Goal: Information Seeking & Learning: Learn about a topic

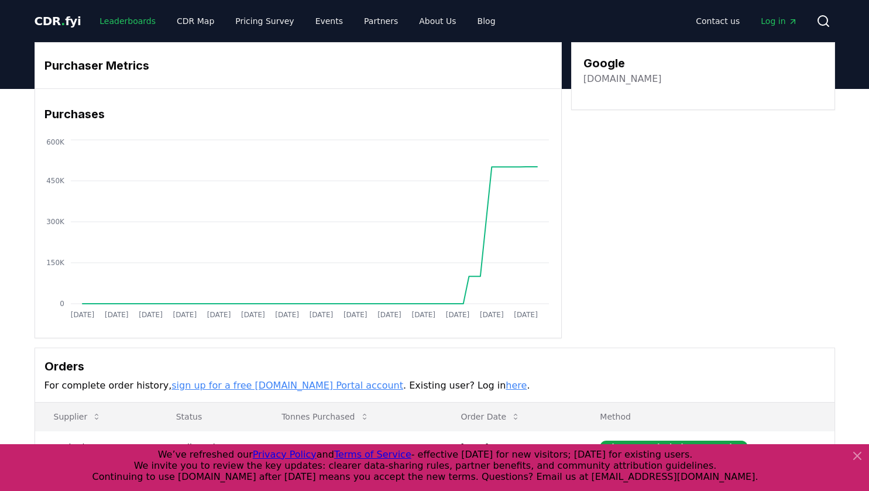
click at [115, 20] on link "Leaderboards" at bounding box center [127, 21] width 75 height 21
click at [18, 259] on div "Purchaser Metrics Purchases [DATE] [DATE] [DATE] [DATE] [DATE] [DATE] [DATE] [D…" at bounding box center [434, 364] width 869 height 551
drag, startPoint x: 417, startPoint y: 188, endPoint x: 557, endPoint y: 190, distance: 139.9
click at [557, 190] on div "[DATE] [DATE] [DATE] [DATE] [DATE] [DATE] [DATE] [DATE] [DATE] [DATE] [DATE] [D…" at bounding box center [298, 230] width 526 height 187
click at [527, 330] on div "[DATE] [DATE] [DATE] [DATE] [DATE] [DATE] [DATE] [DATE] [DATE] [DATE] [DATE] [D…" at bounding box center [298, 234] width 526 height 194
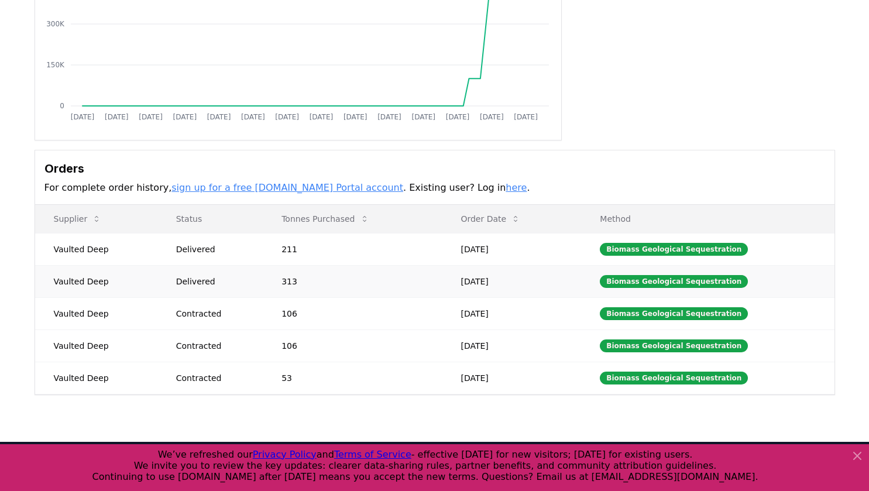
scroll to position [196, 0]
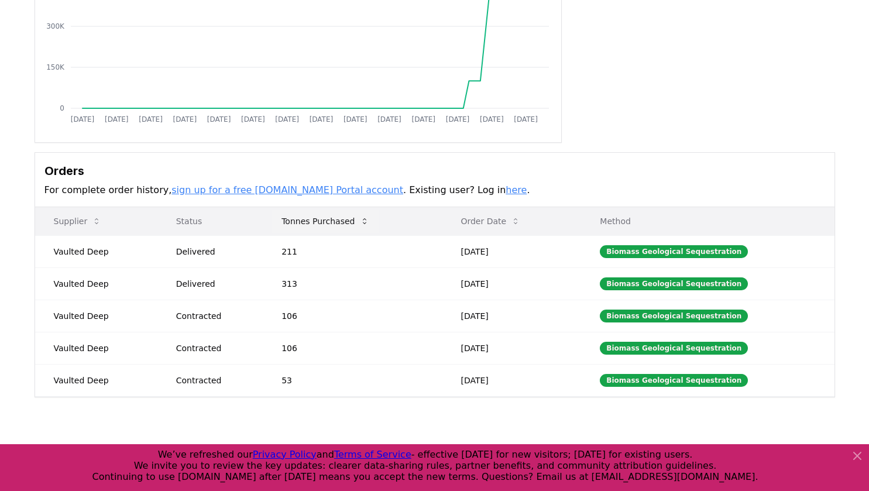
click at [356, 220] on button "Tonnes Purchased" at bounding box center [325, 221] width 106 height 23
click at [355, 218] on button "Tonnes Purchased" at bounding box center [325, 221] width 106 height 23
click at [364, 222] on icon at bounding box center [364, 221] width 9 height 9
click at [364, 223] on icon at bounding box center [365, 221] width 4 height 6
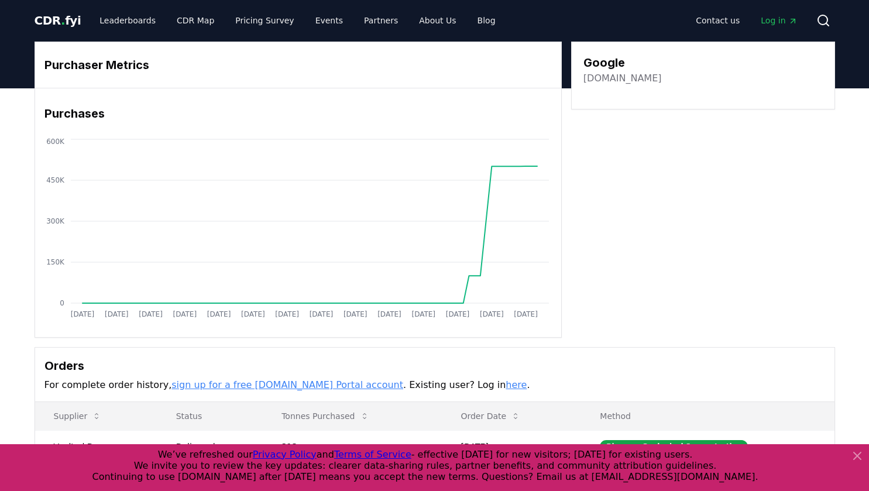
scroll to position [0, 0]
